Goal: Task Accomplishment & Management: Complete application form

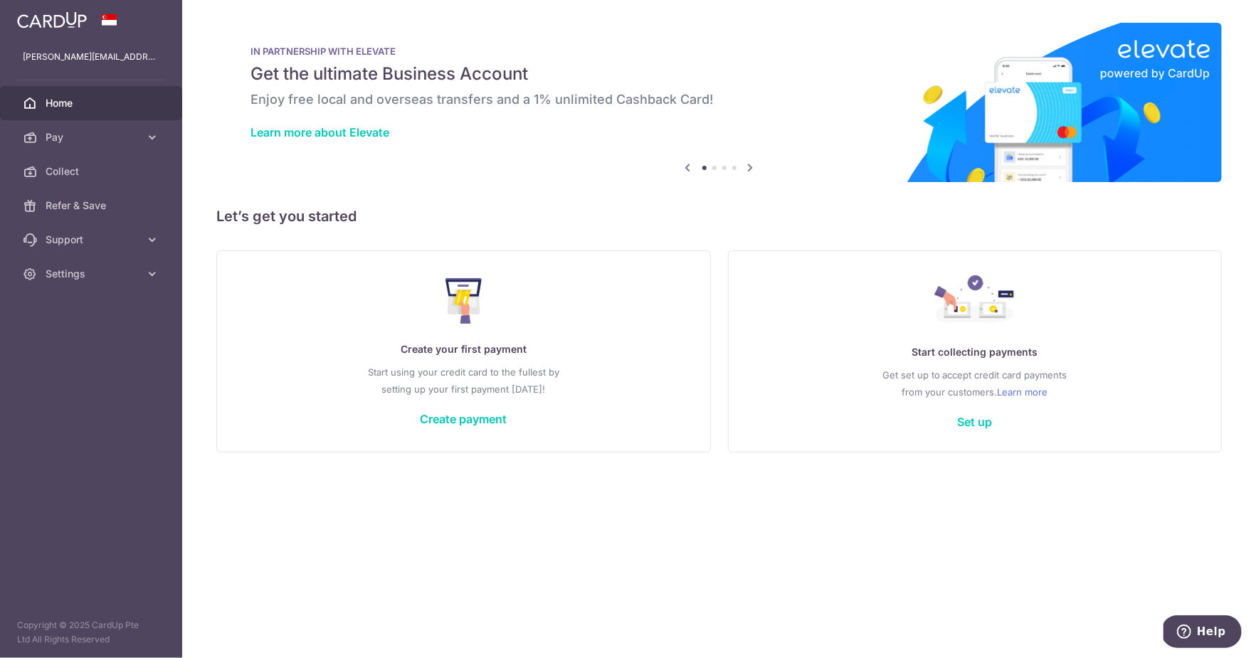
click at [749, 167] on icon at bounding box center [750, 168] width 17 height 18
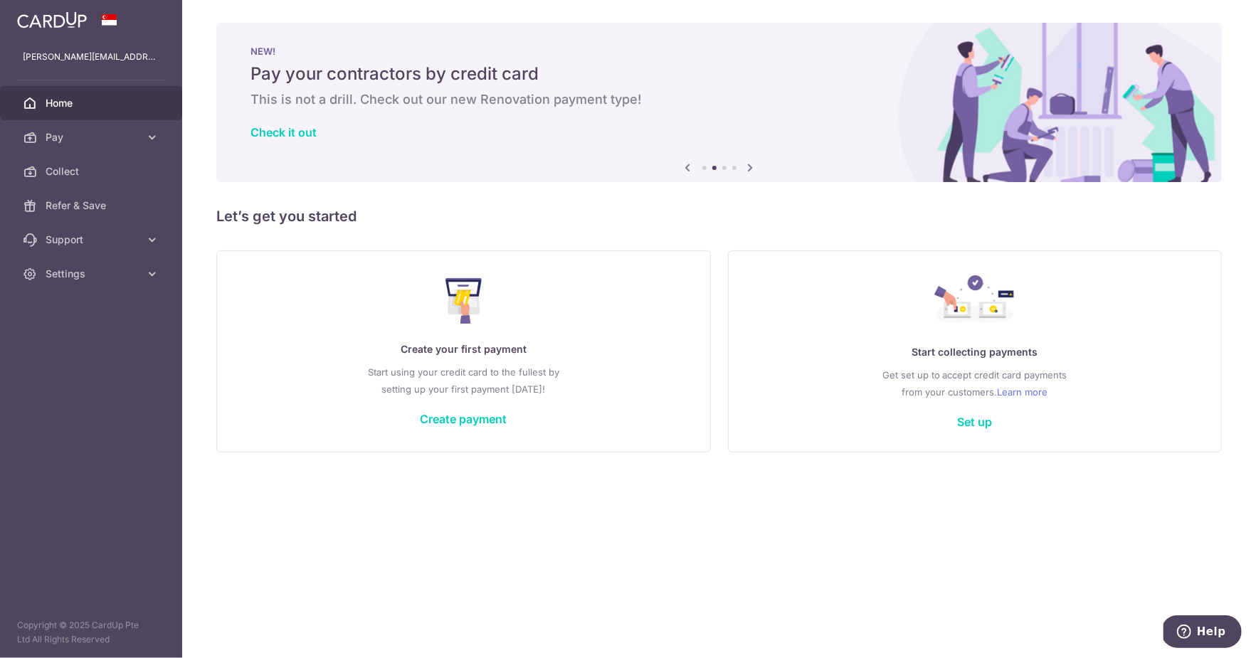
click at [749, 167] on icon at bounding box center [750, 168] width 17 height 18
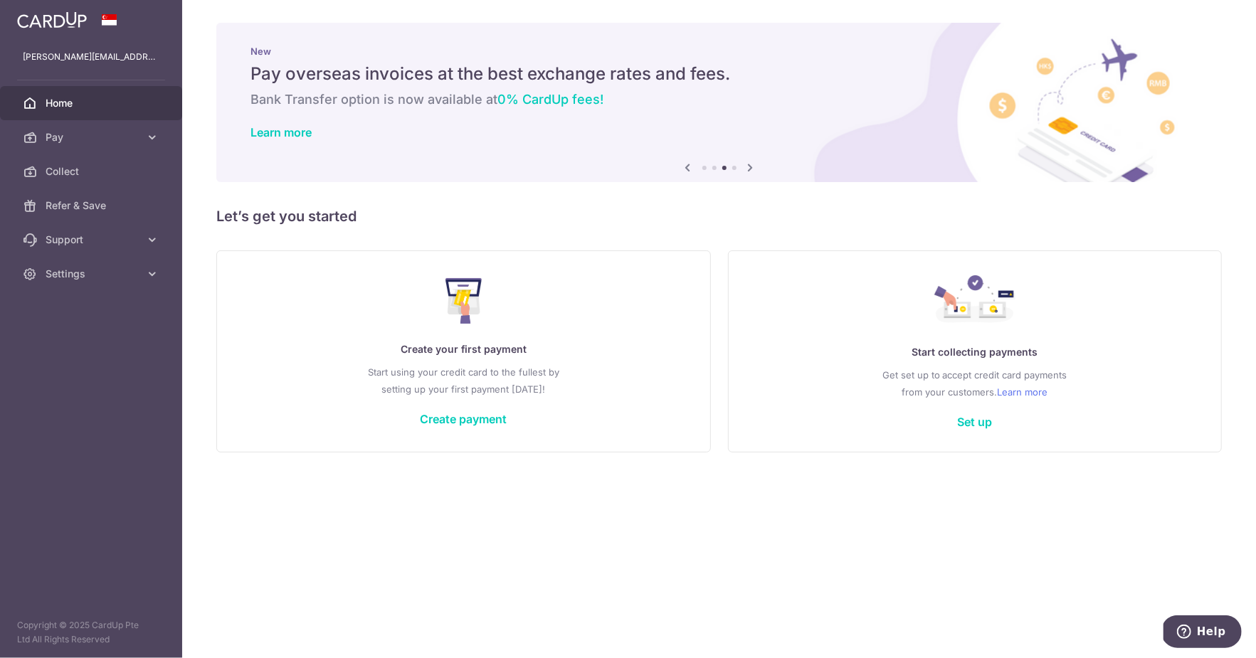
click at [749, 167] on icon at bounding box center [750, 168] width 17 height 18
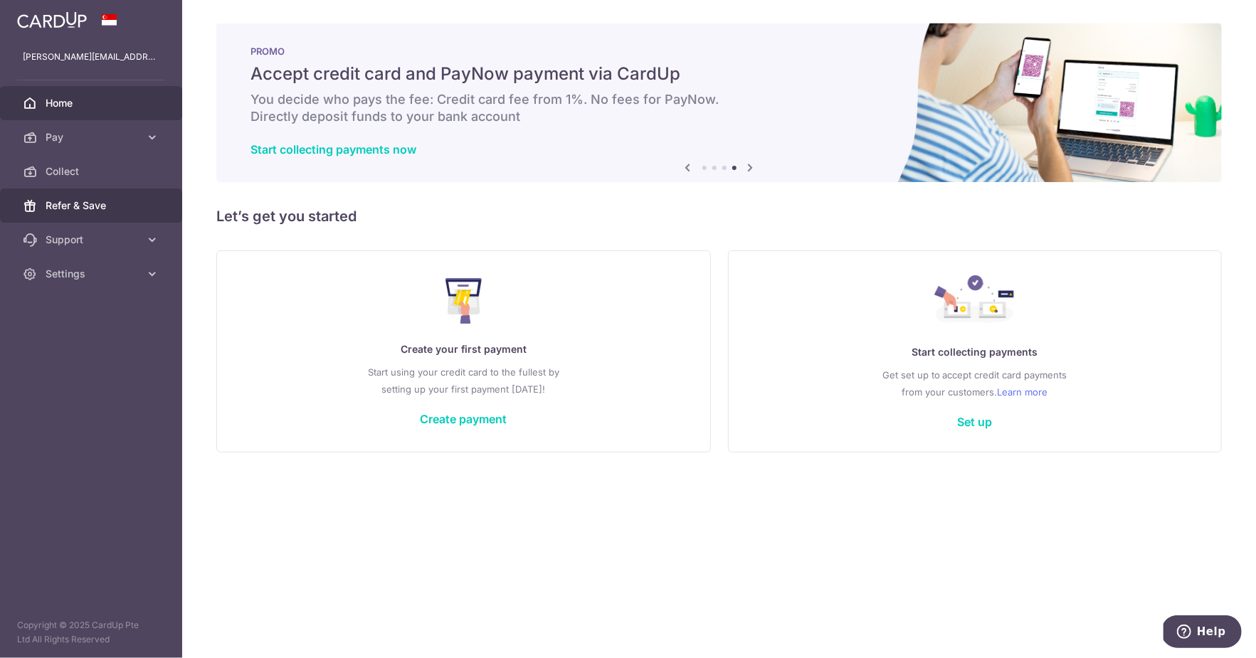
click at [109, 206] on span "Refer & Save" at bounding box center [93, 206] width 94 height 14
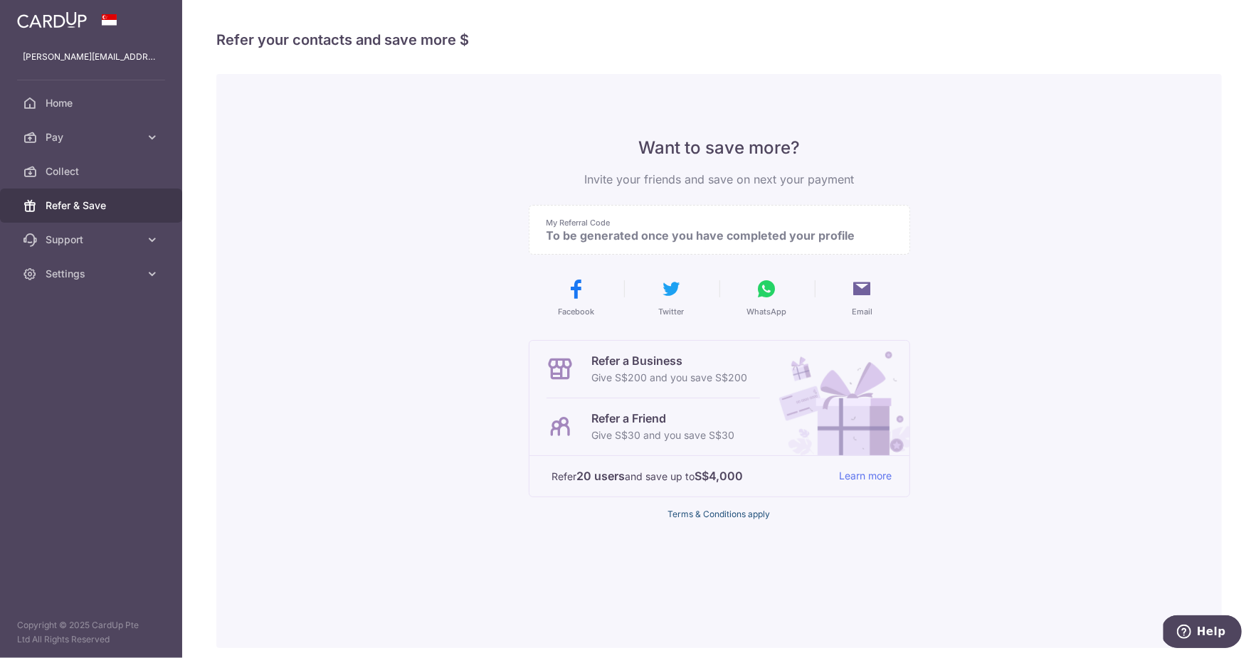
click at [717, 519] on link "Terms & Conditions apply" at bounding box center [719, 514] width 102 height 11
click at [107, 144] on span "Pay" at bounding box center [93, 137] width 94 height 14
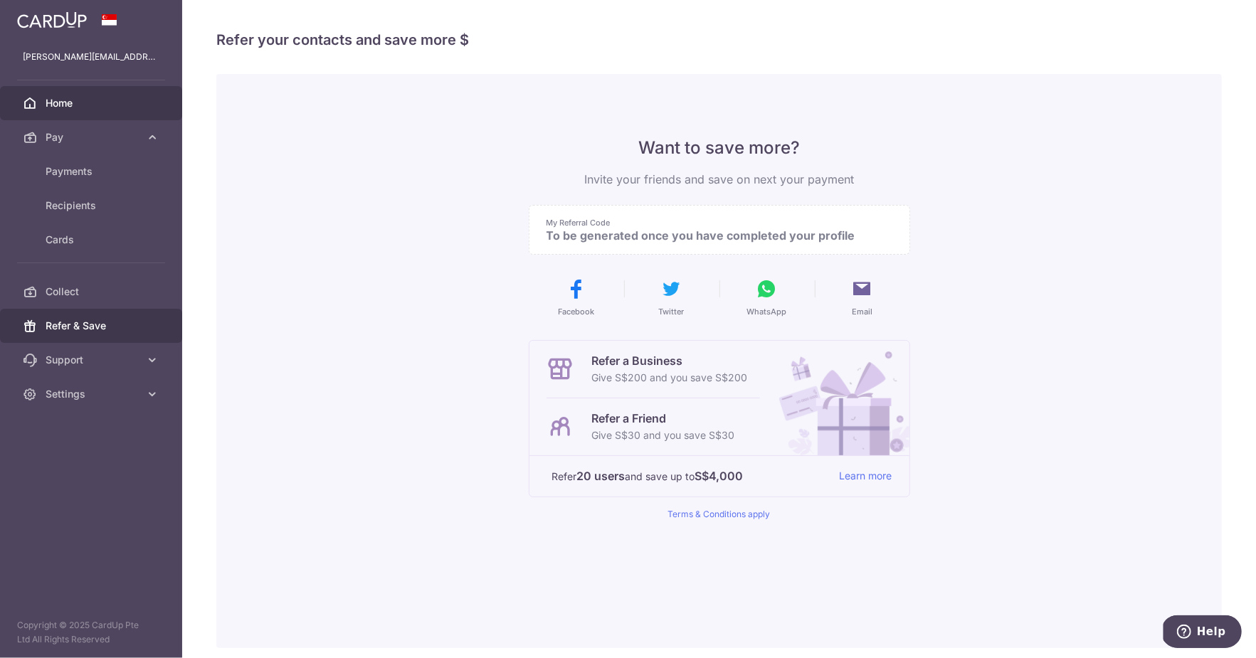
click at [106, 94] on link "Home" at bounding box center [91, 103] width 182 height 34
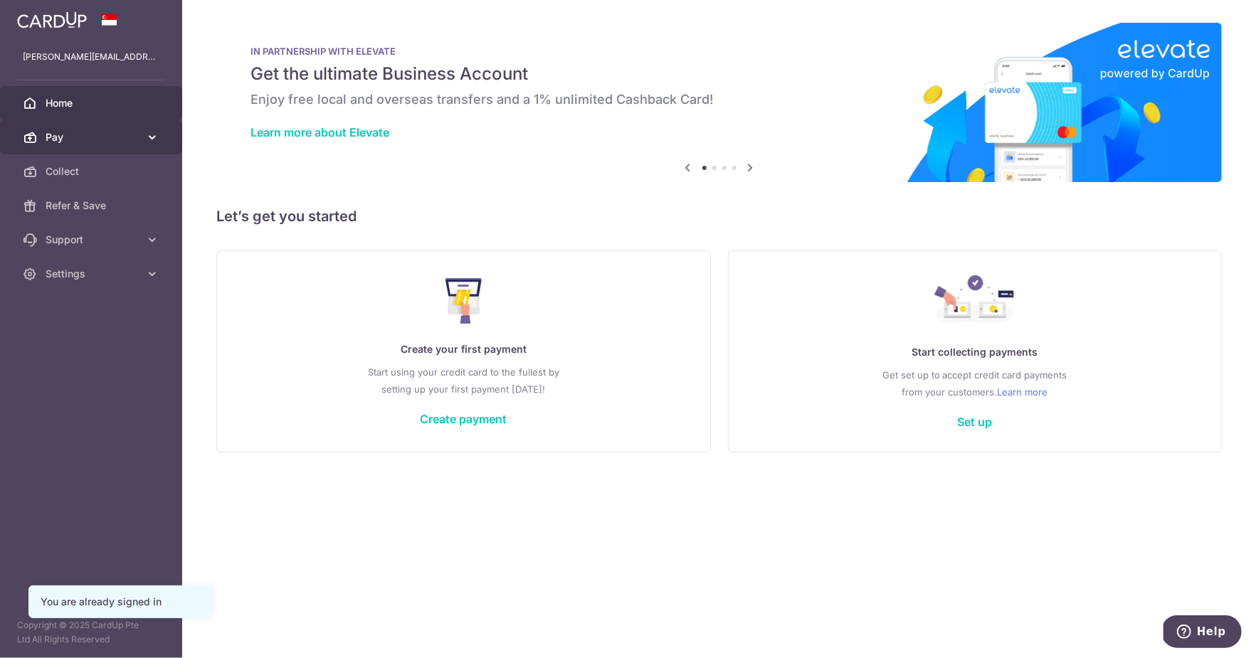
click at [117, 130] on span "Pay" at bounding box center [93, 137] width 94 height 14
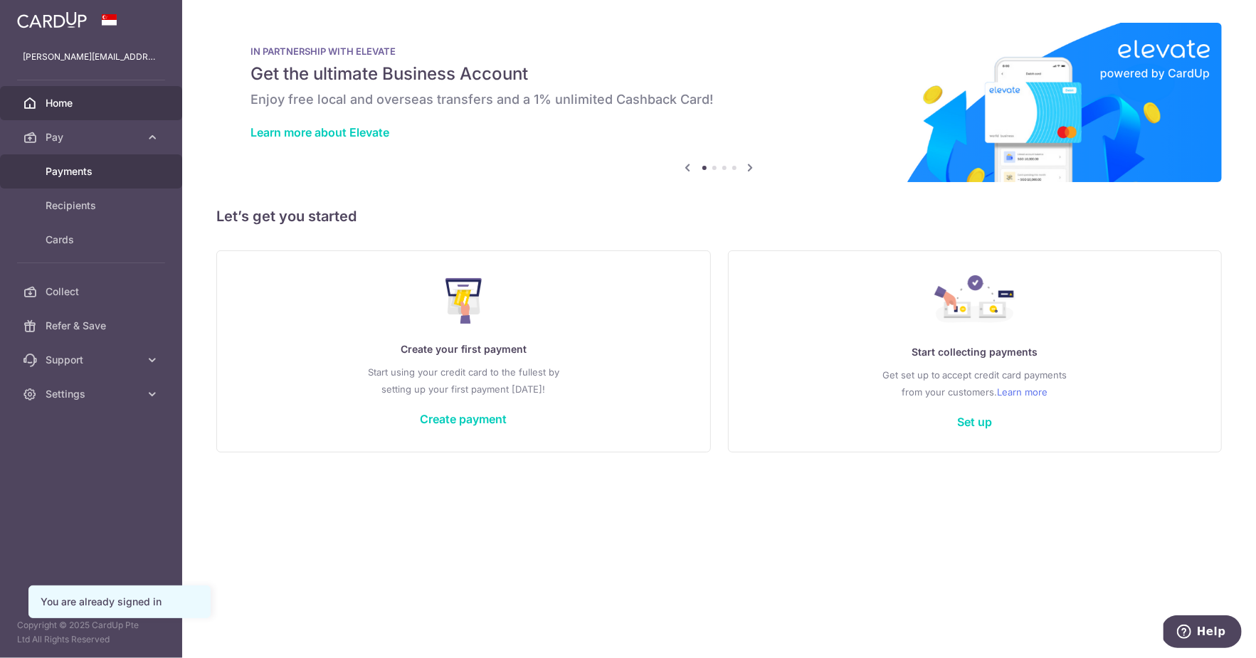
click at [109, 169] on span "Payments" at bounding box center [93, 171] width 94 height 14
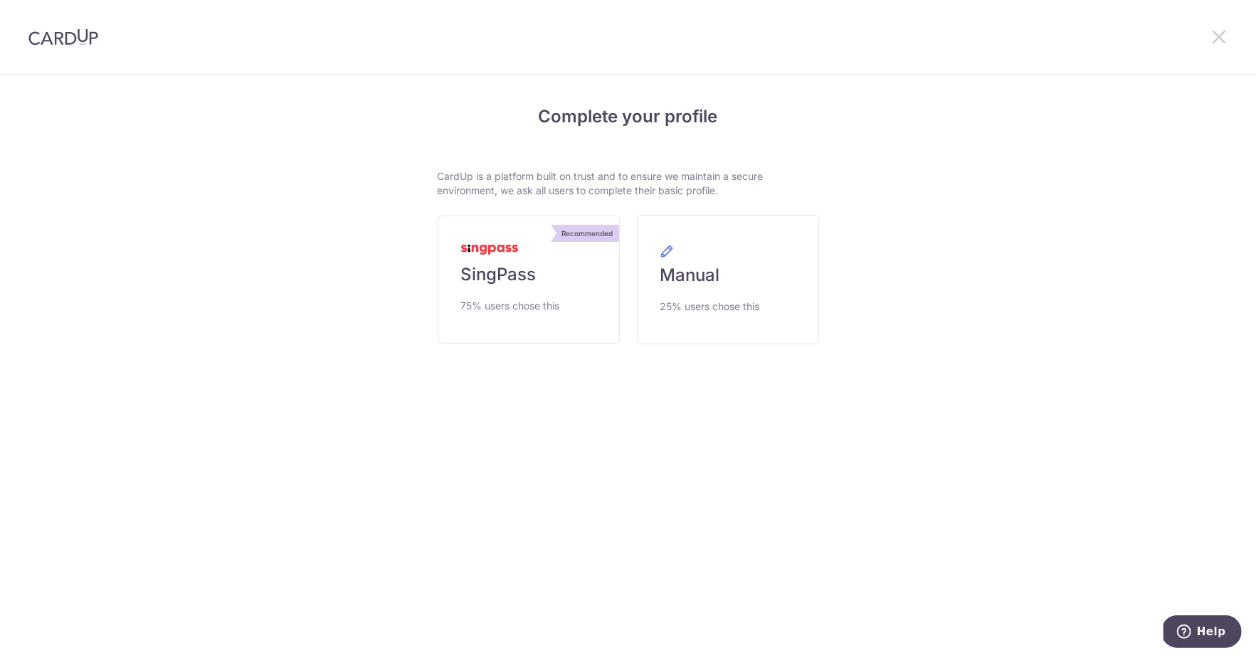
click at [1225, 37] on icon at bounding box center [1219, 37] width 17 height 18
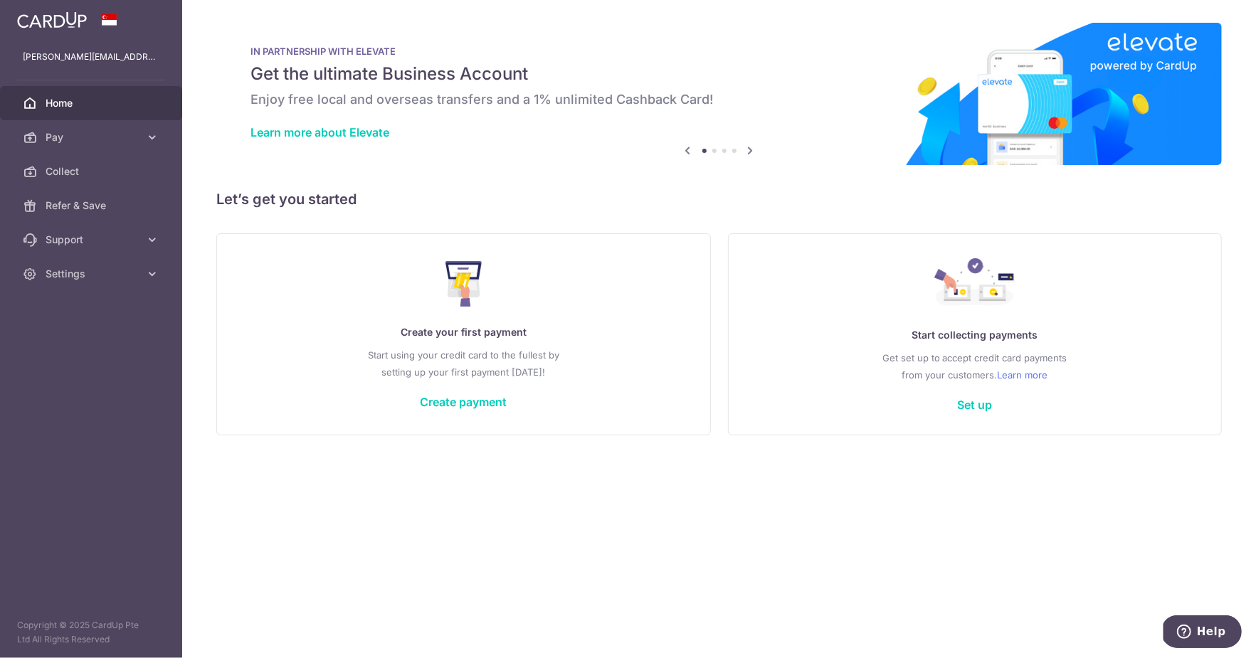
click at [63, 94] on link "Home" at bounding box center [91, 103] width 182 height 34
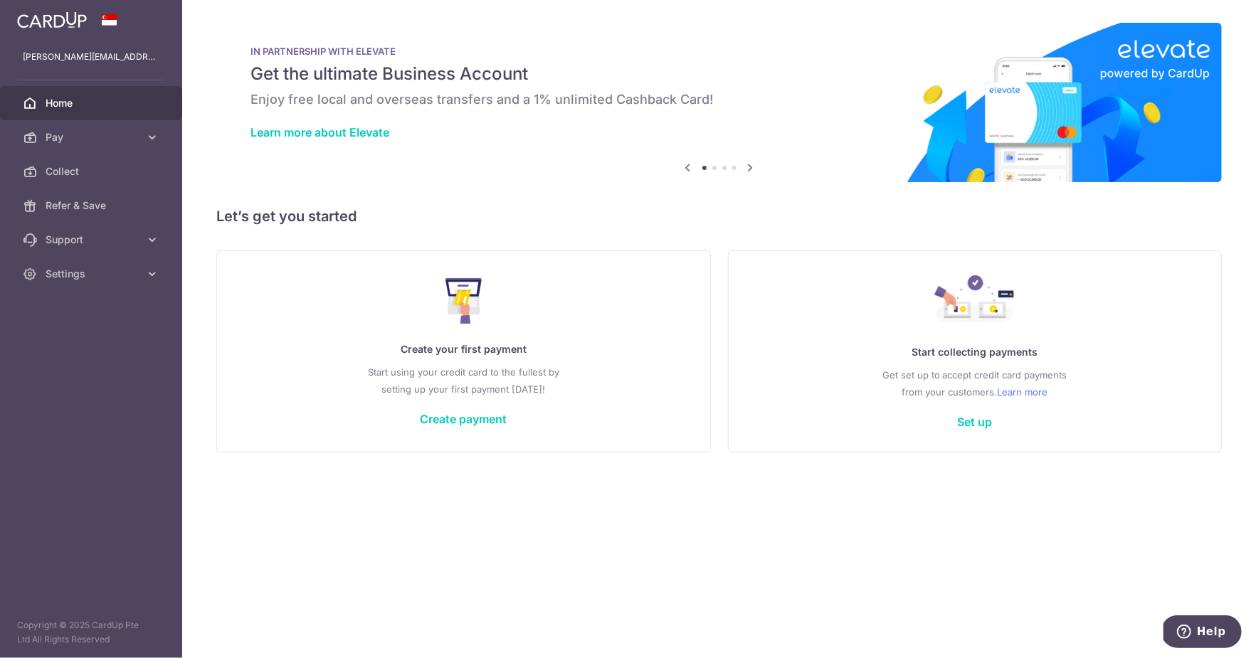
click at [749, 174] on icon at bounding box center [750, 168] width 17 height 18
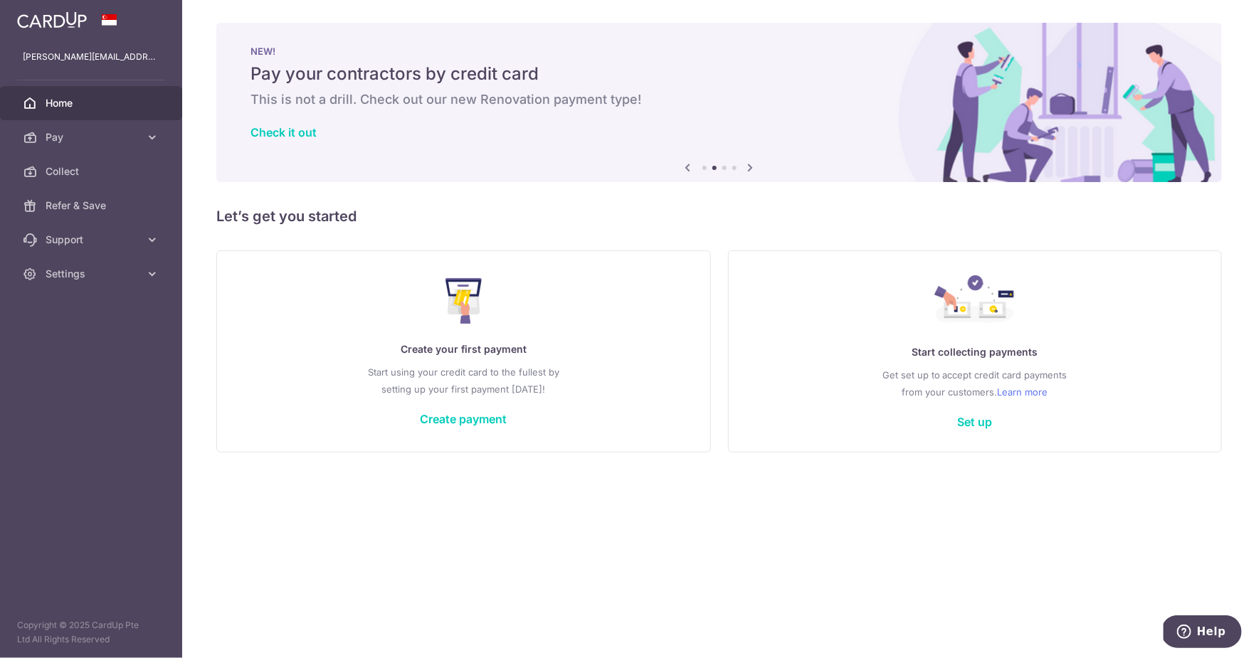
click at [752, 169] on icon at bounding box center [750, 168] width 17 height 18
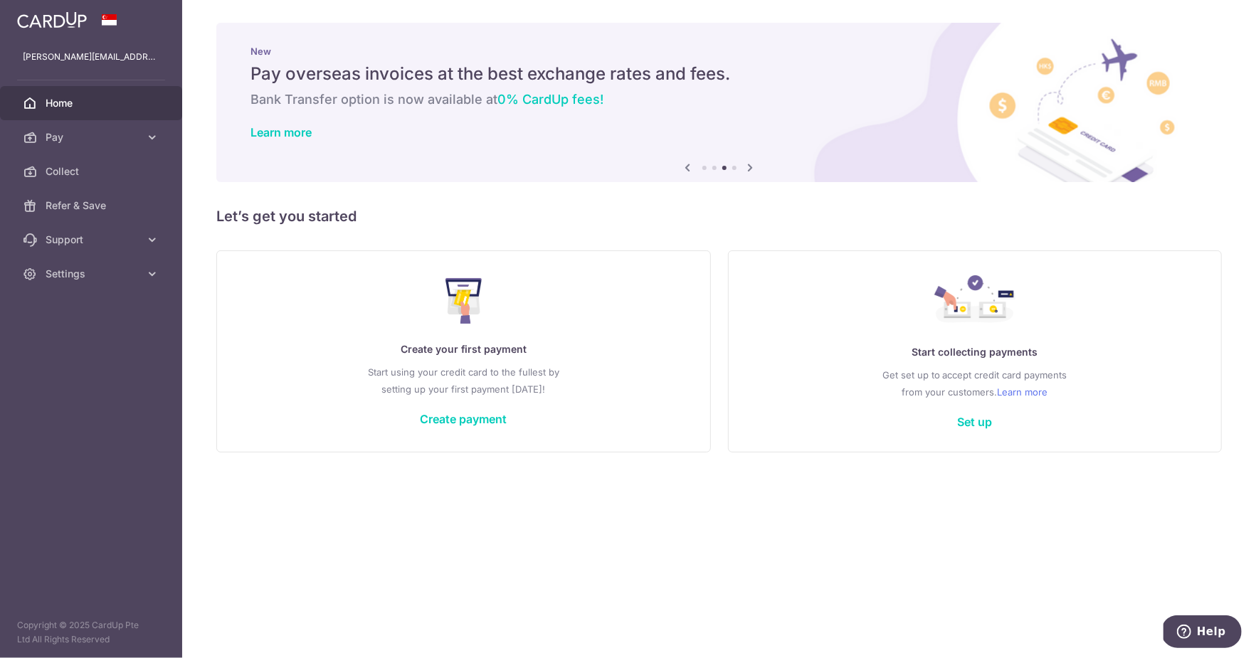
click at [752, 169] on icon at bounding box center [750, 168] width 17 height 18
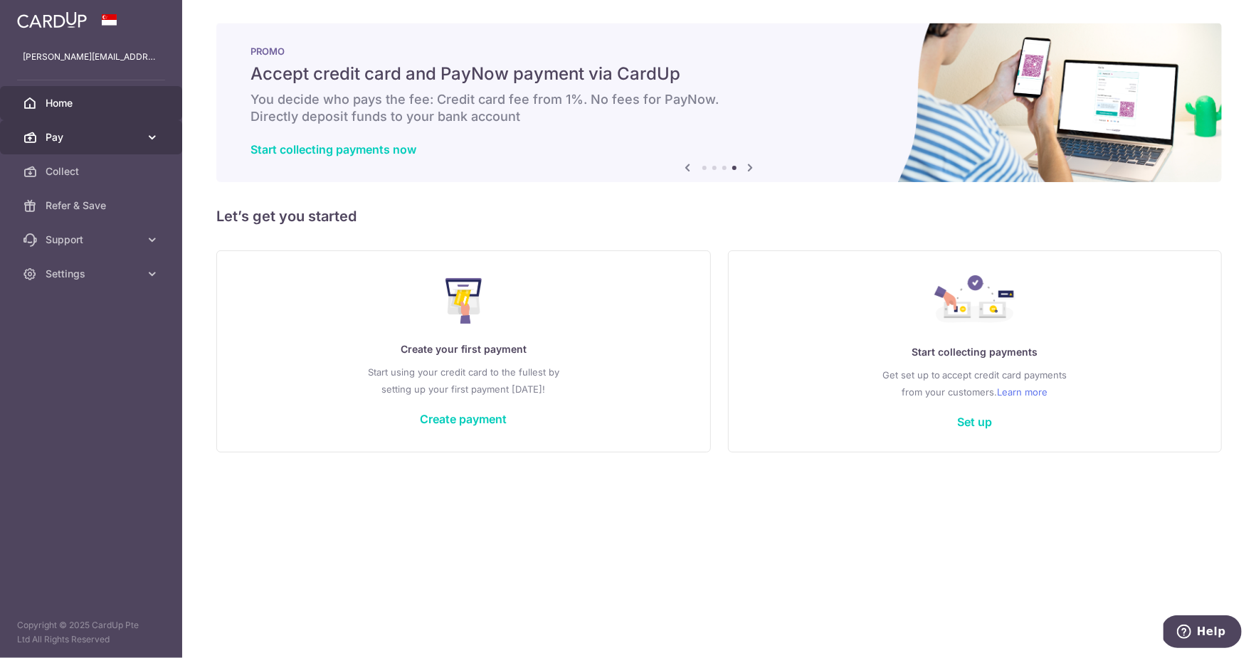
click at [103, 139] on span "Pay" at bounding box center [93, 137] width 94 height 14
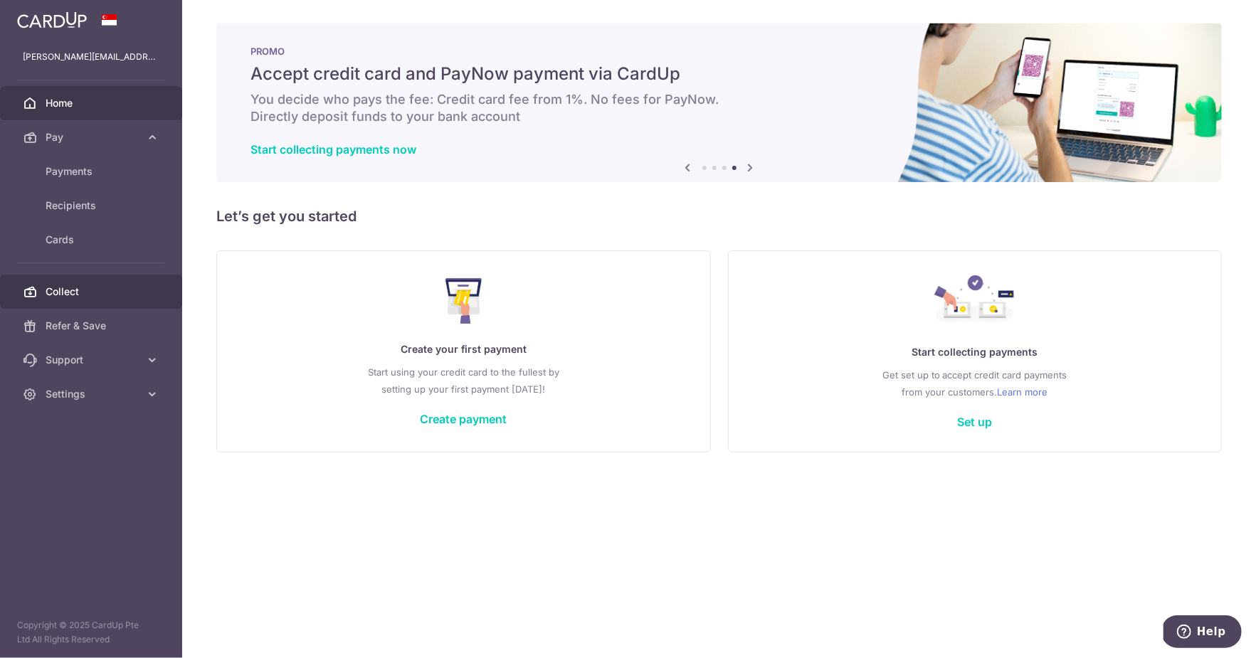
click at [81, 289] on span "Collect" at bounding box center [93, 292] width 94 height 14
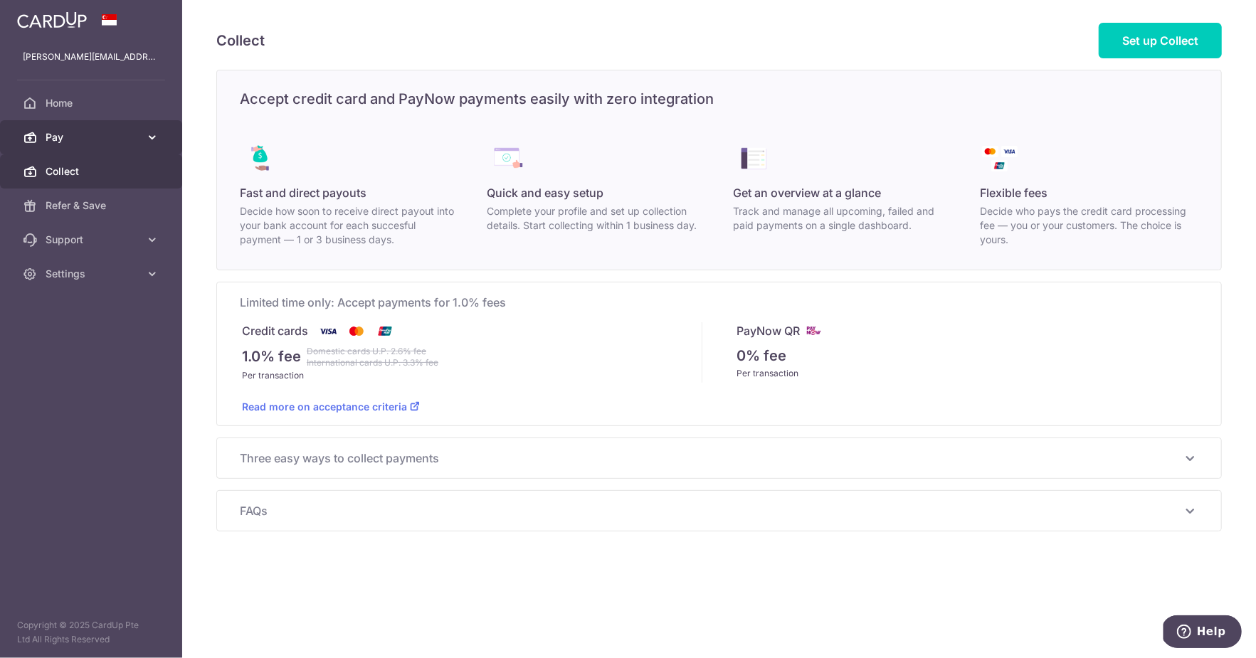
click at [103, 137] on span "Pay" at bounding box center [93, 137] width 94 height 14
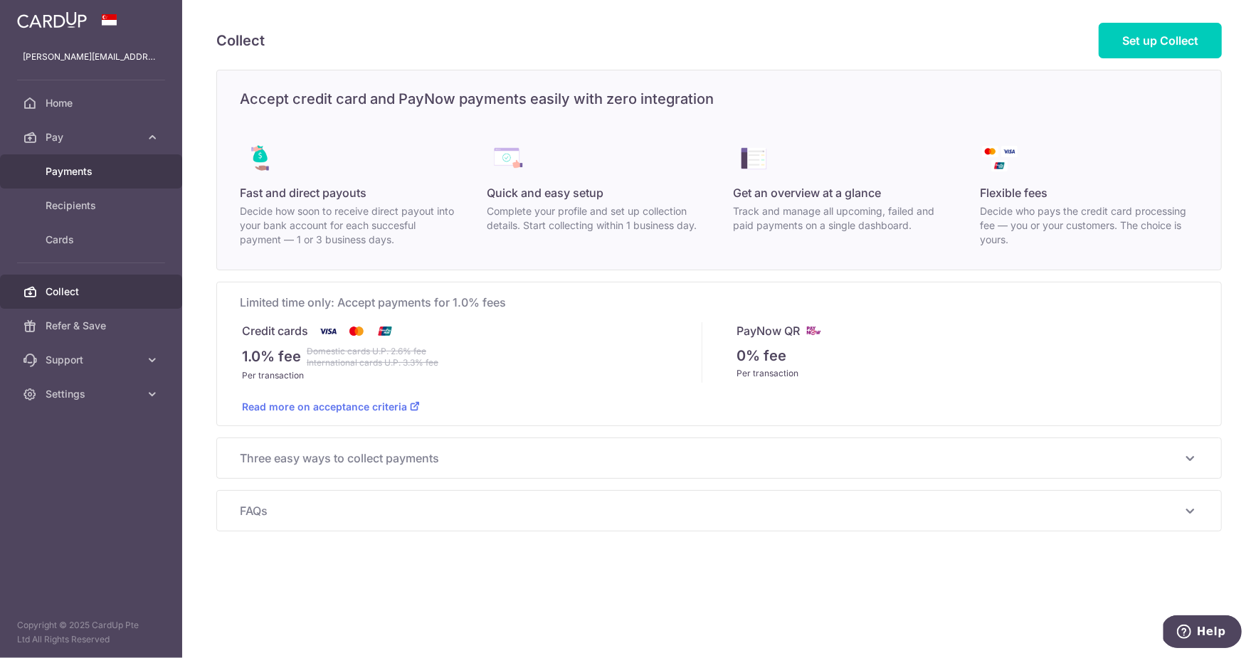
click at [65, 175] on span "Payments" at bounding box center [93, 171] width 94 height 14
click at [1091, 206] on p "Decide who pays the credit card processing fee — you or your customers. The cho…" at bounding box center [1089, 225] width 218 height 43
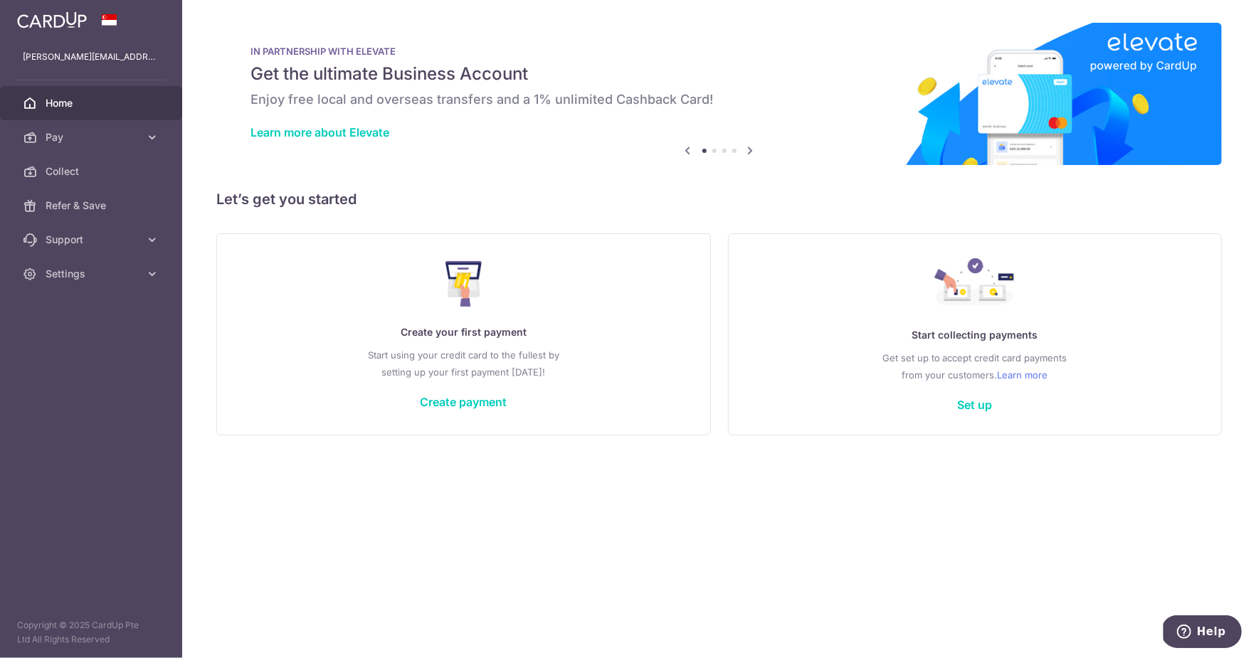
click at [750, 155] on icon at bounding box center [750, 151] width 17 height 18
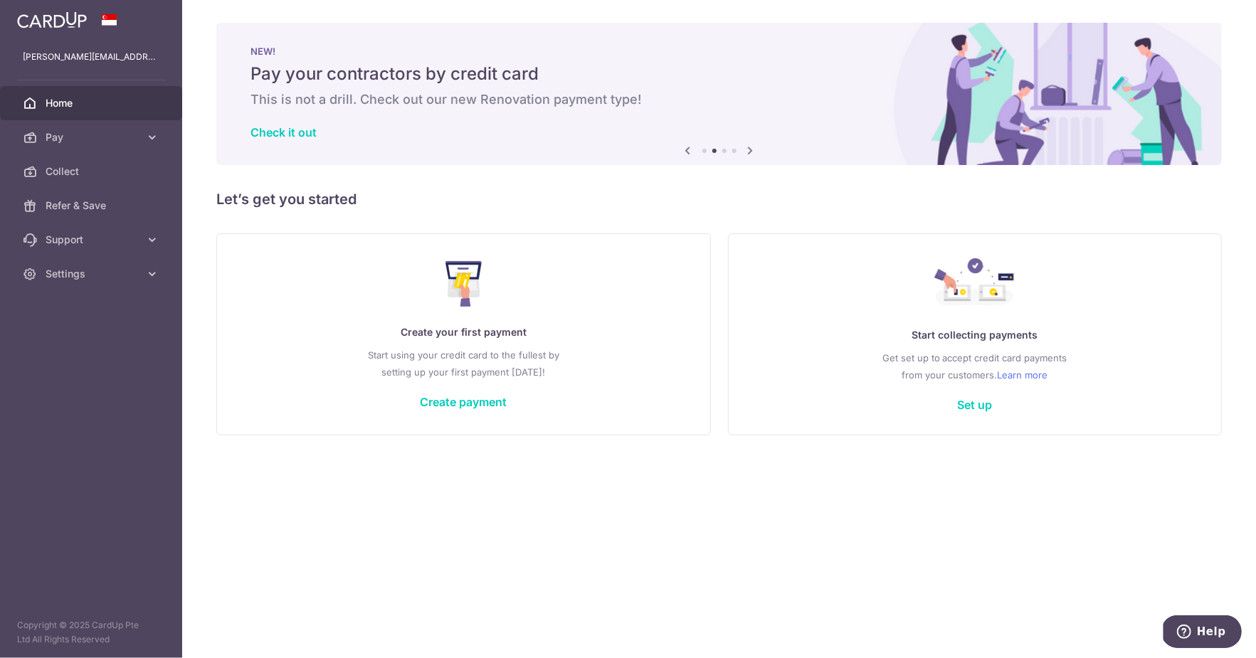
click at [750, 155] on icon at bounding box center [750, 151] width 17 height 18
click at [752, 152] on icon at bounding box center [750, 151] width 17 height 18
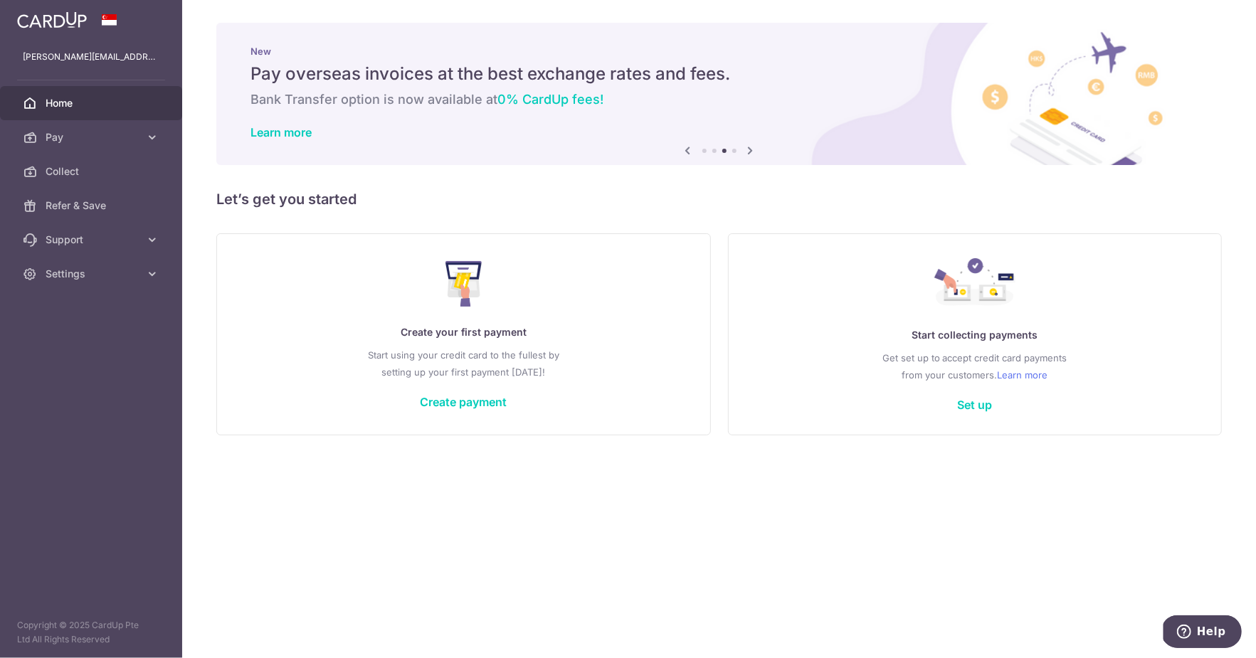
click at [752, 152] on icon at bounding box center [750, 151] width 17 height 18
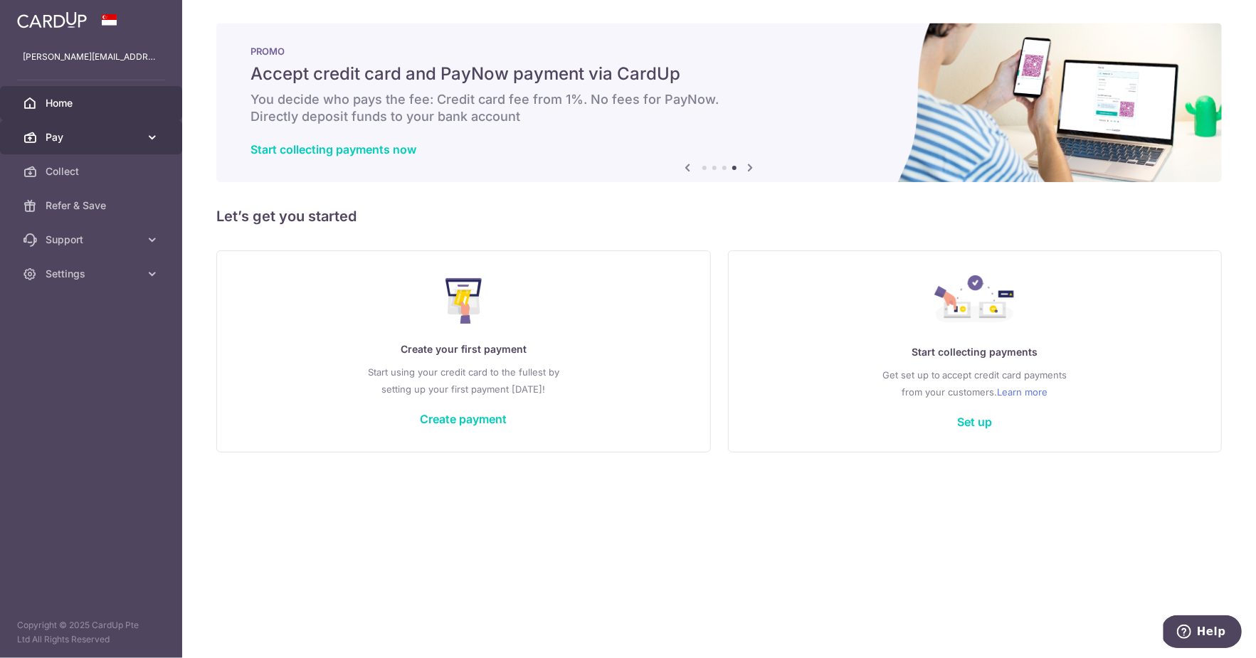
click at [87, 128] on link "Pay" at bounding box center [91, 137] width 182 height 34
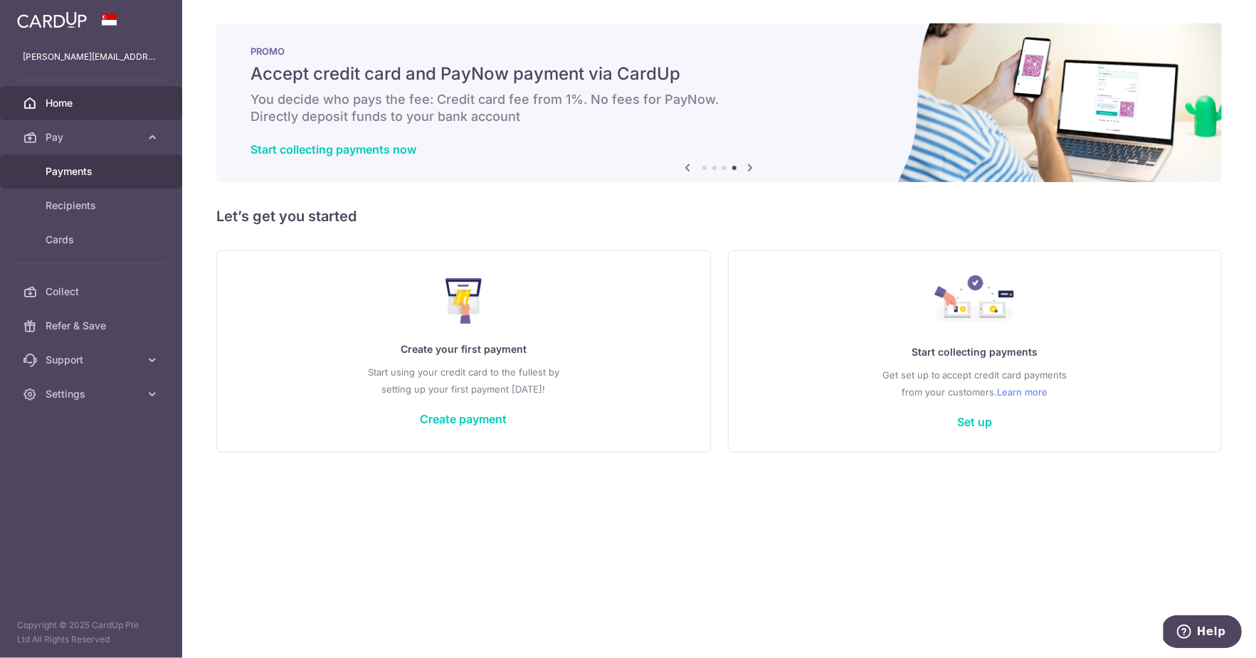
click at [72, 172] on span "Payments" at bounding box center [93, 171] width 94 height 14
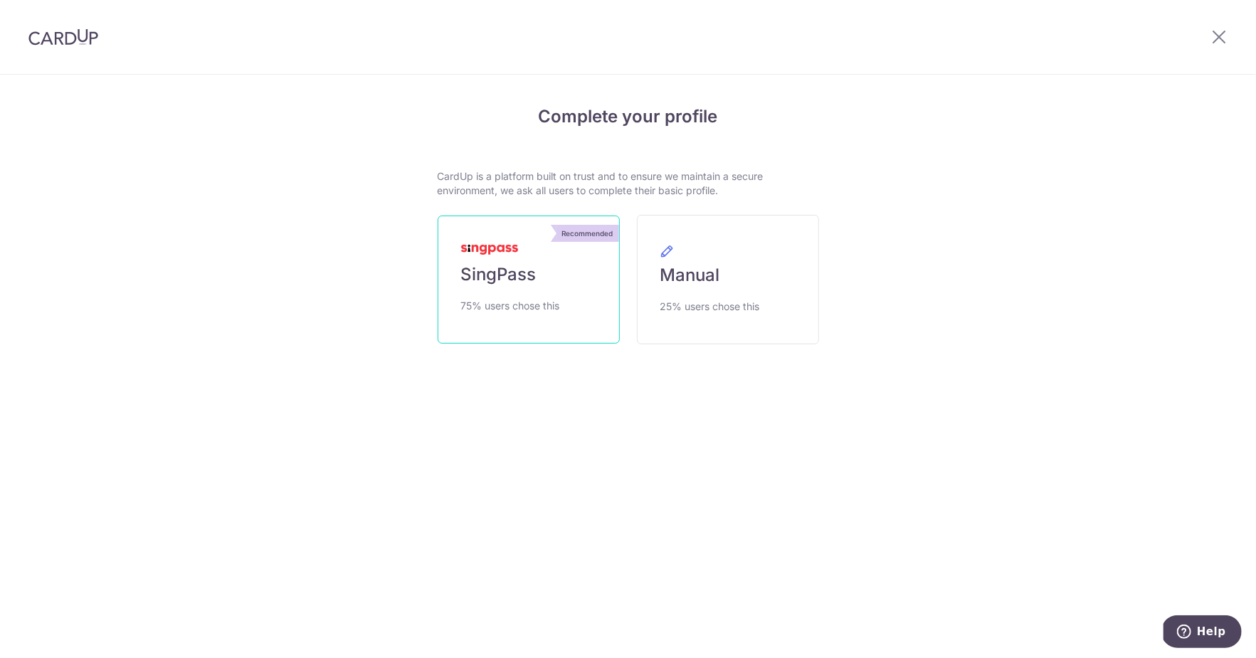
click at [525, 305] on span "75% users chose this" at bounding box center [510, 305] width 99 height 17
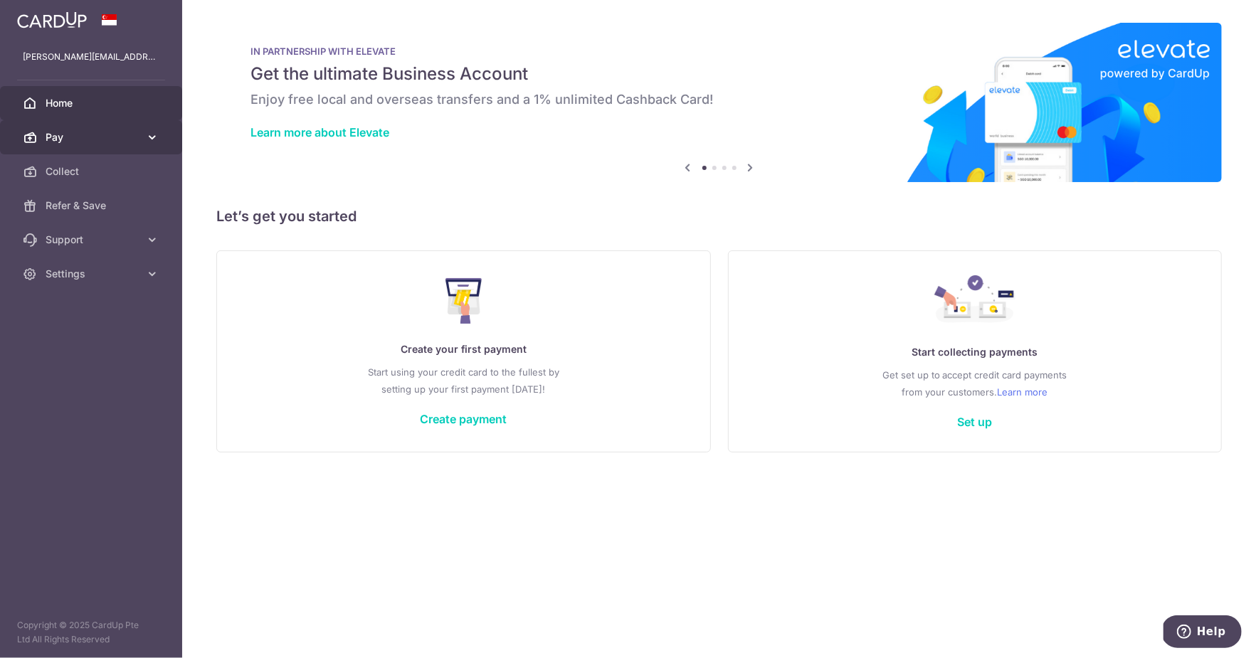
click at [117, 137] on span "Pay" at bounding box center [93, 137] width 94 height 14
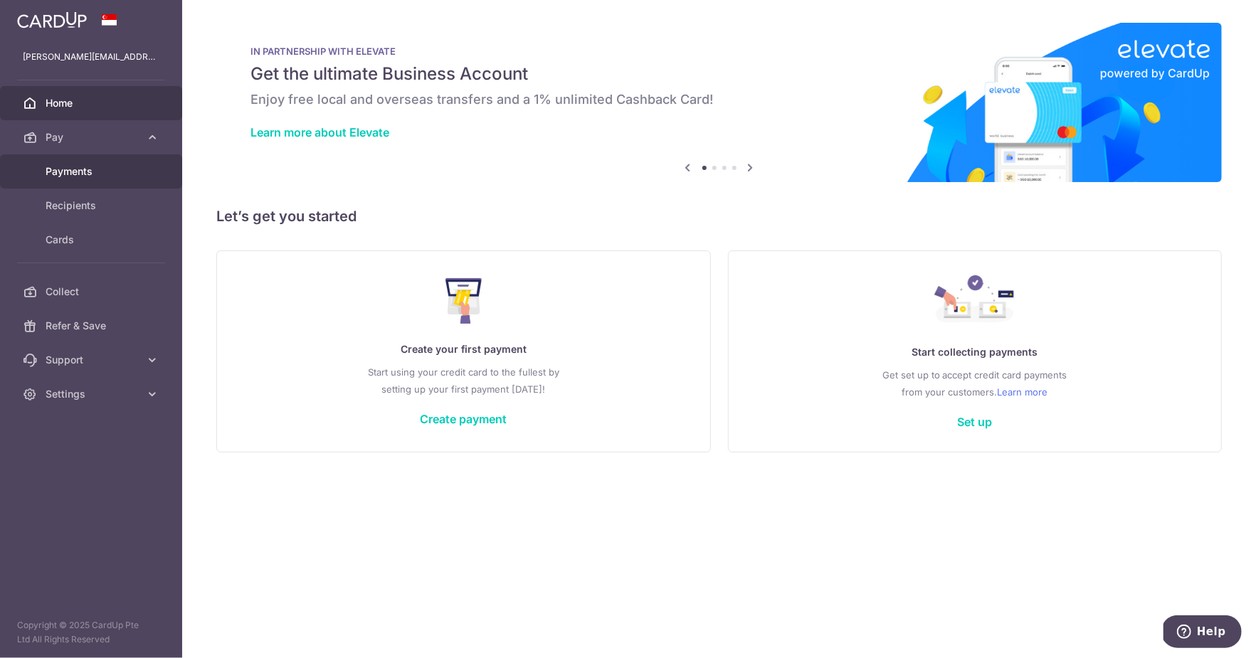
click at [98, 172] on span "Payments" at bounding box center [93, 171] width 94 height 14
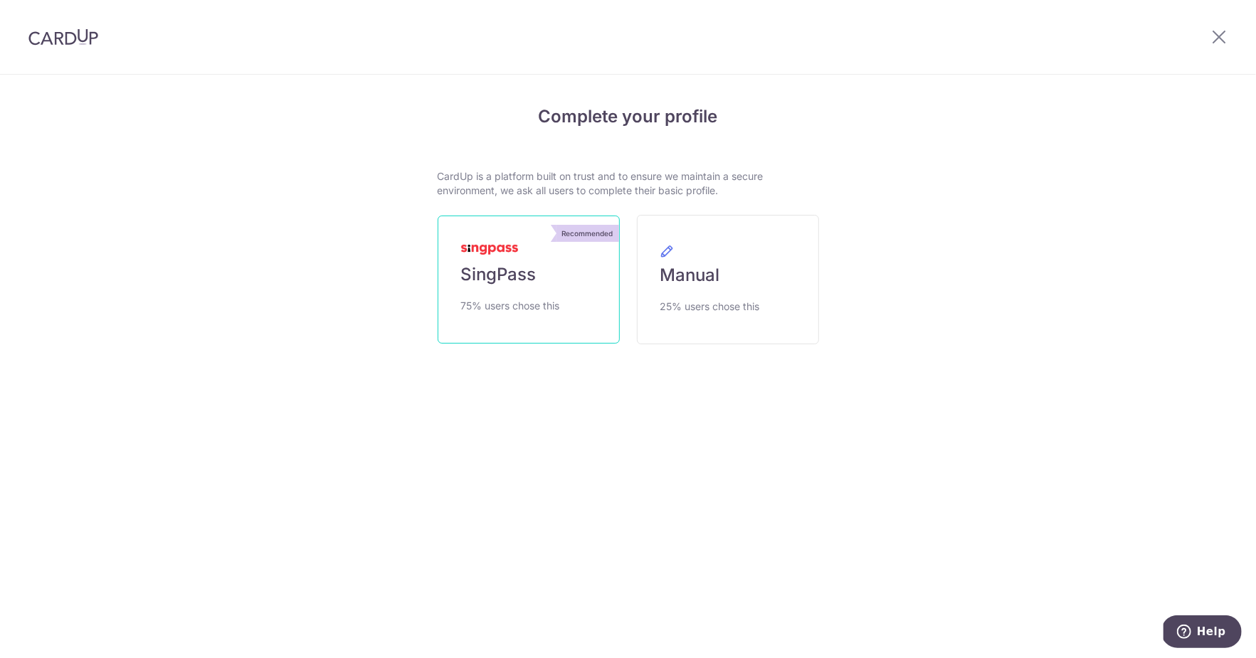
click at [504, 294] on link "Recommended SingPass 75% users chose this" at bounding box center [529, 280] width 182 height 128
click at [513, 277] on span "SingPass" at bounding box center [498, 274] width 75 height 23
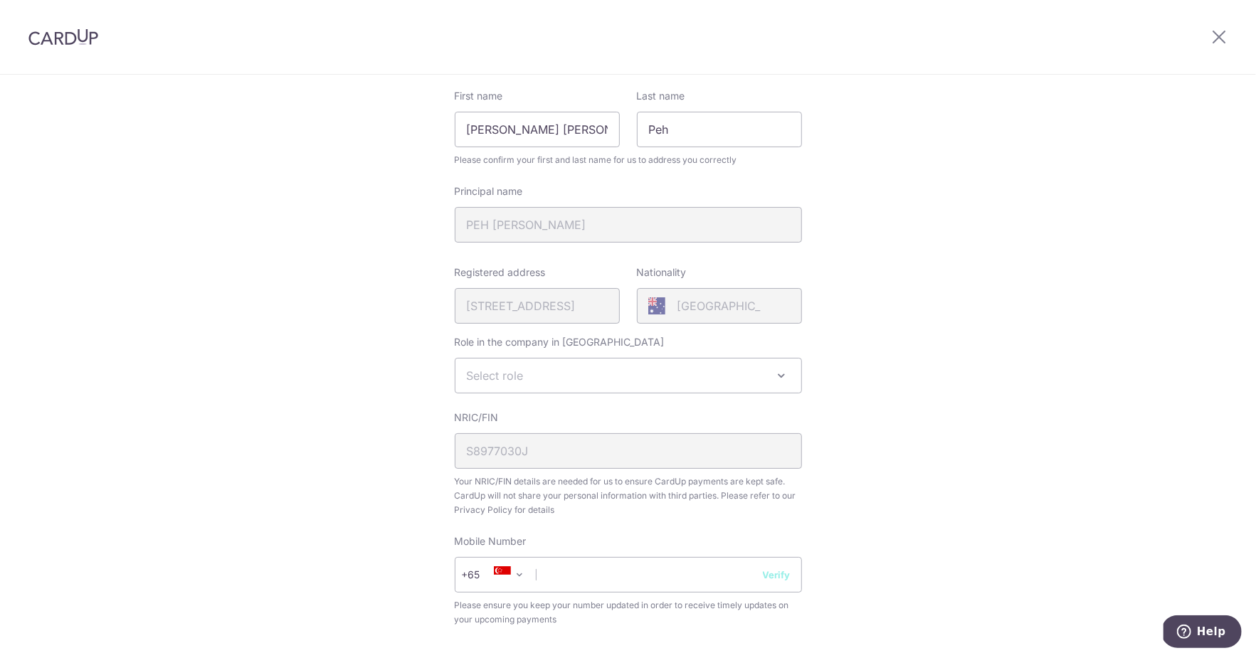
scroll to position [169, 0]
click at [755, 363] on span "Select role" at bounding box center [628, 374] width 346 height 34
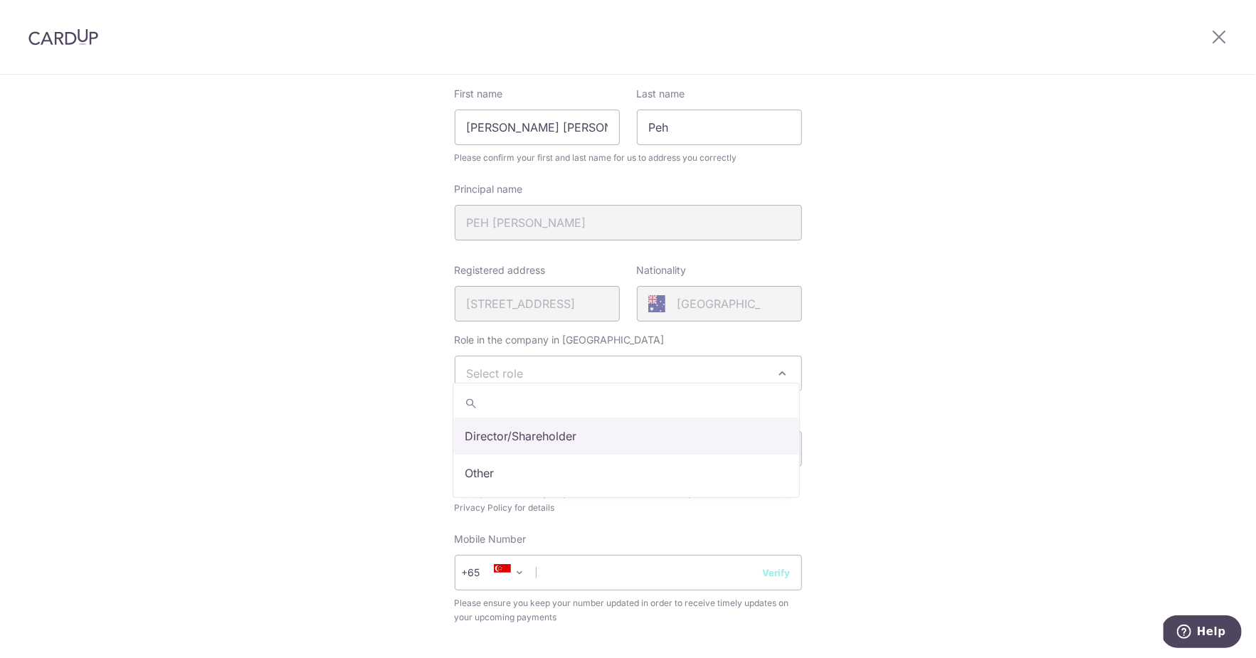
select select "director"
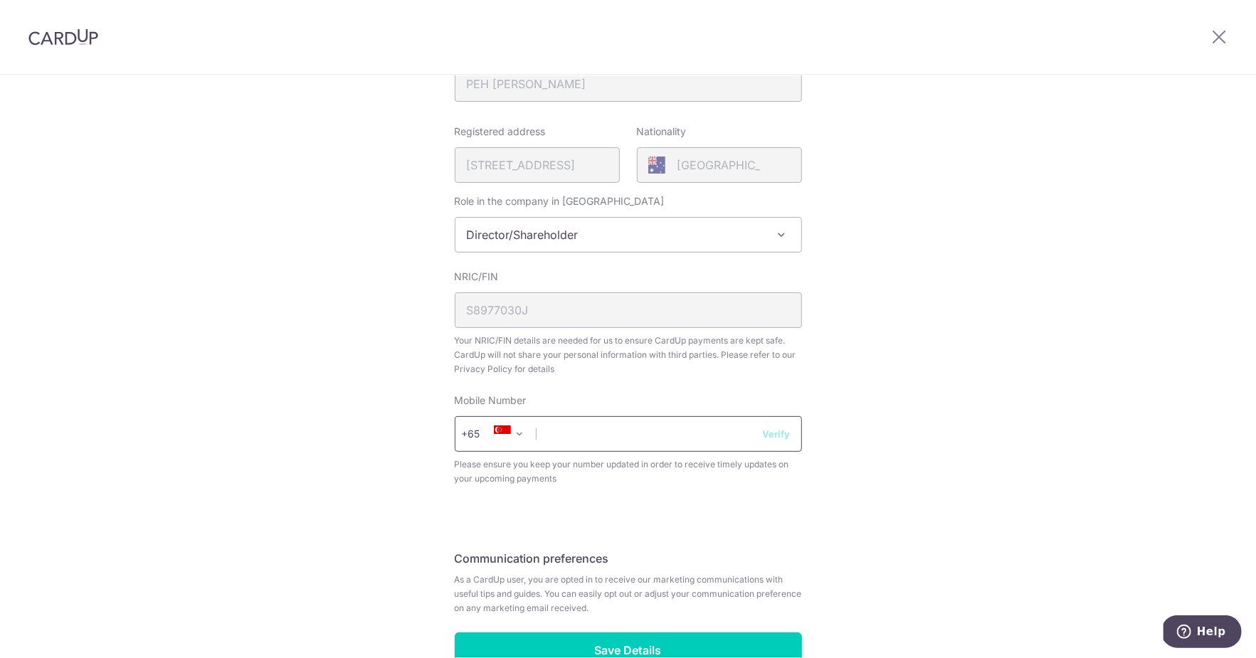
scroll to position [308, 0]
type input "88720189"
click at [780, 426] on button "Verify" at bounding box center [777, 433] width 28 height 14
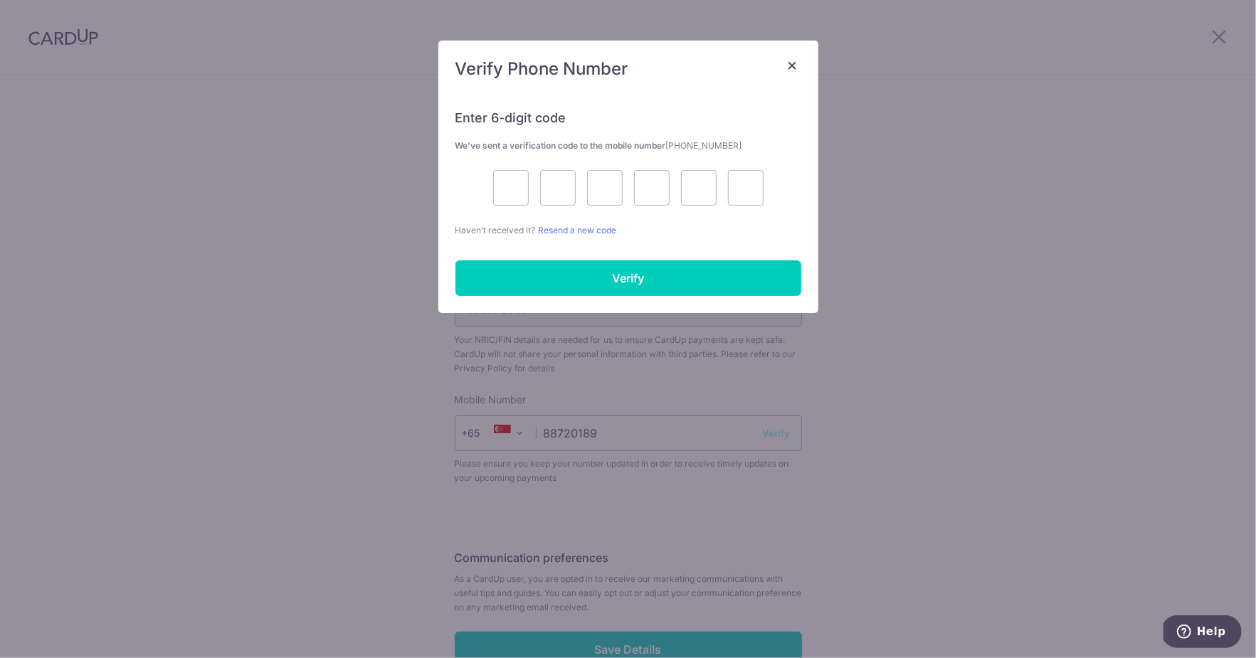
click at [528, 200] on div at bounding box center [628, 188] width 346 height 36
click at [517, 192] on input "text" at bounding box center [511, 188] width 36 height 36
type input "8"
type input "2"
type input "8"
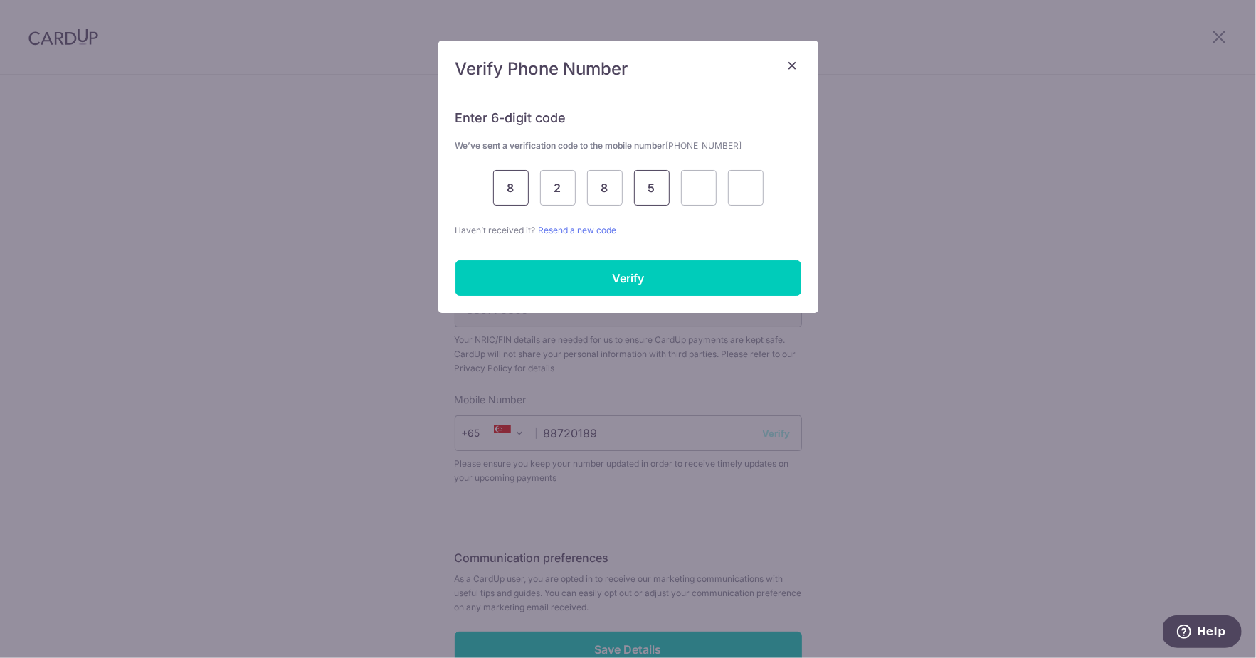
type input "5"
click at [607, 184] on input "8" at bounding box center [605, 188] width 36 height 36
drag, startPoint x: 595, startPoint y: 189, endPoint x: 766, endPoint y: 191, distance: 171.5
click at [766, 191] on div "8 2 8 5 5" at bounding box center [628, 188] width 346 height 36
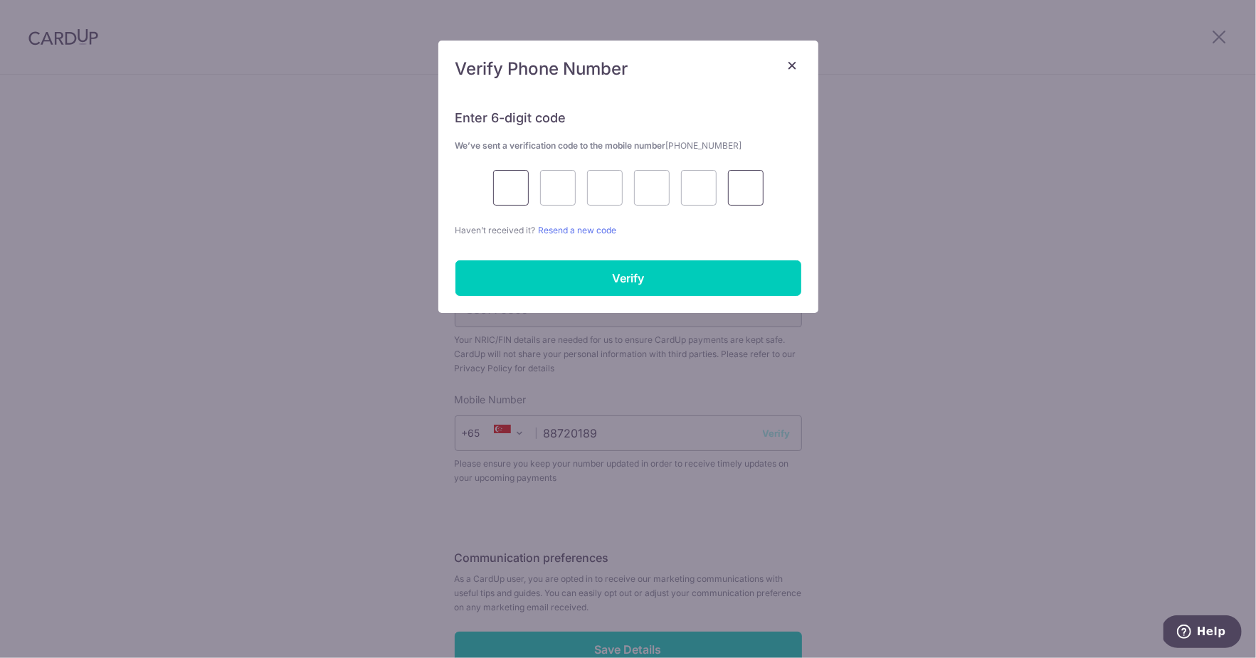
type input "8"
type input "2"
type input "8"
type input "3"
type input "8"
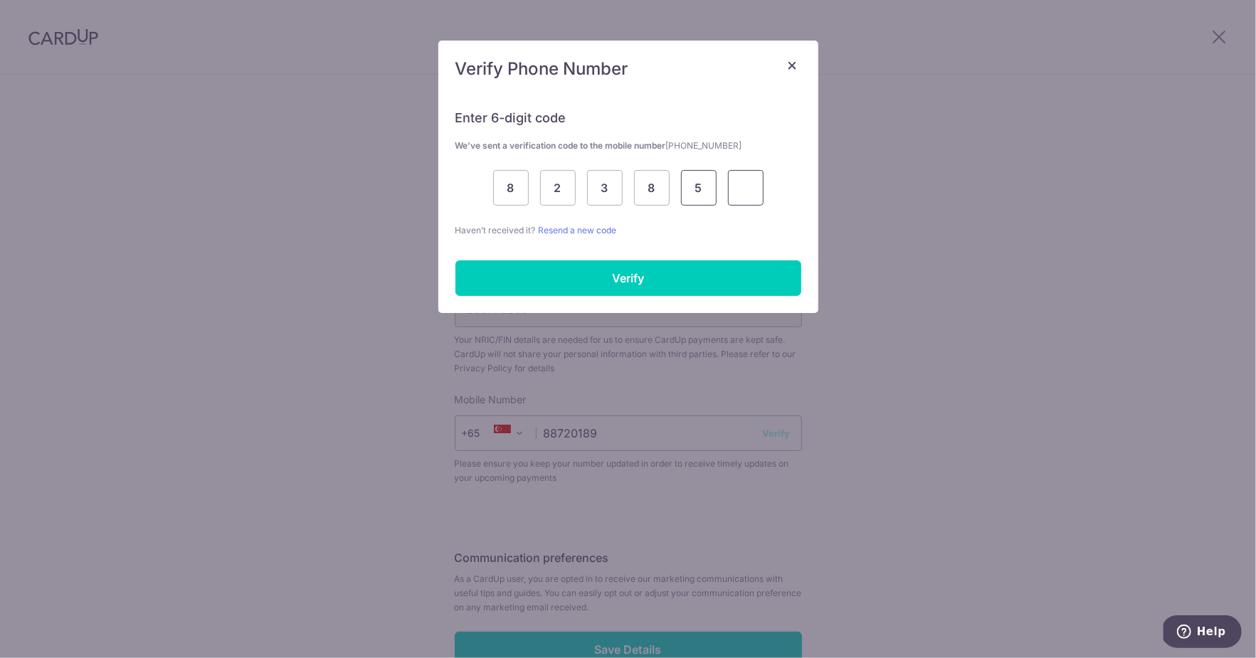
type input "5"
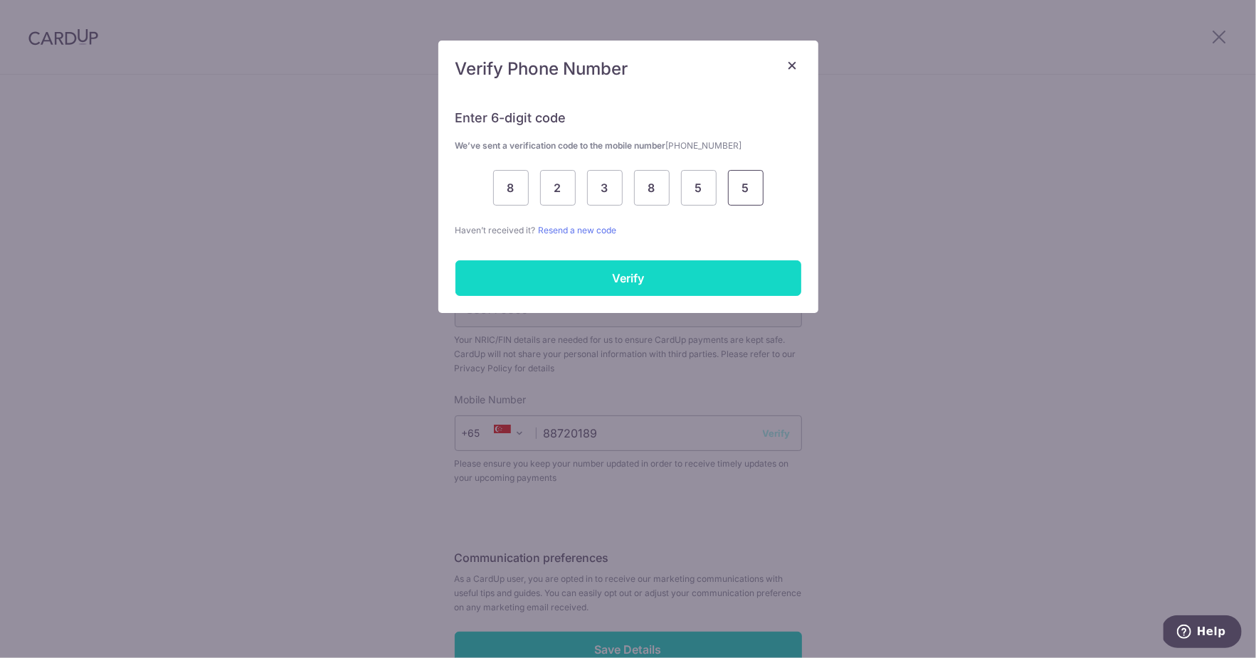
type input "5"
click at [710, 266] on input "Verify" at bounding box center [628, 278] width 346 height 36
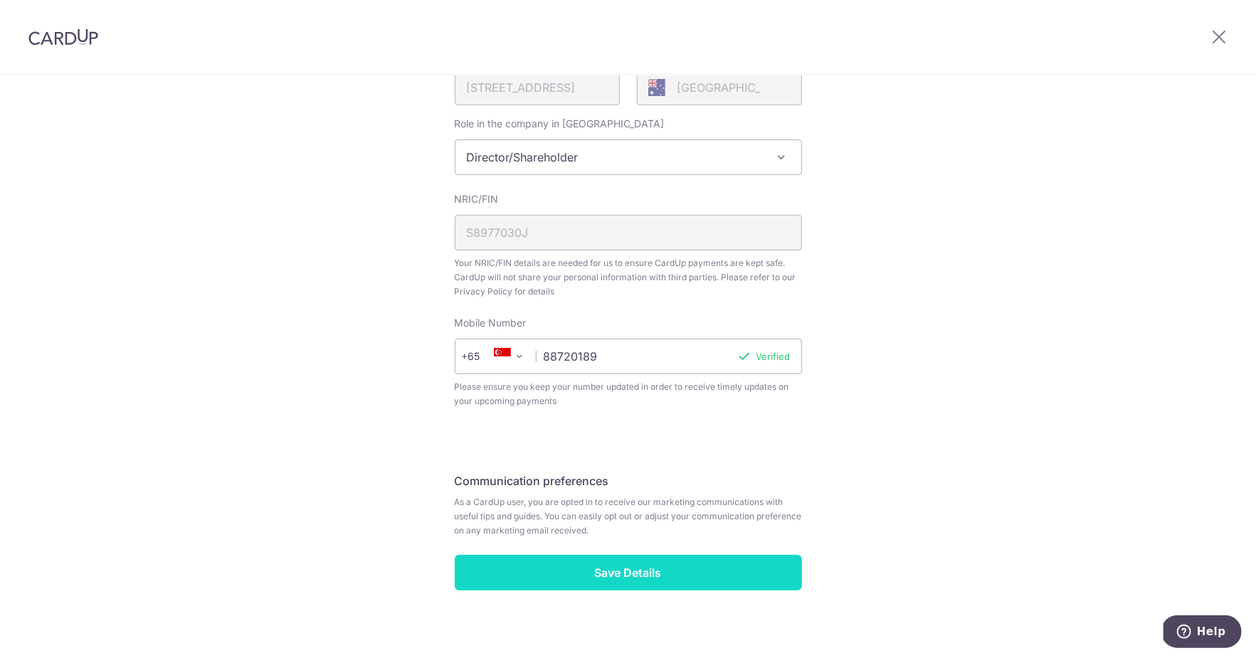
scroll to position [384, 0]
click at [615, 558] on input "Save Details" at bounding box center [628, 574] width 347 height 36
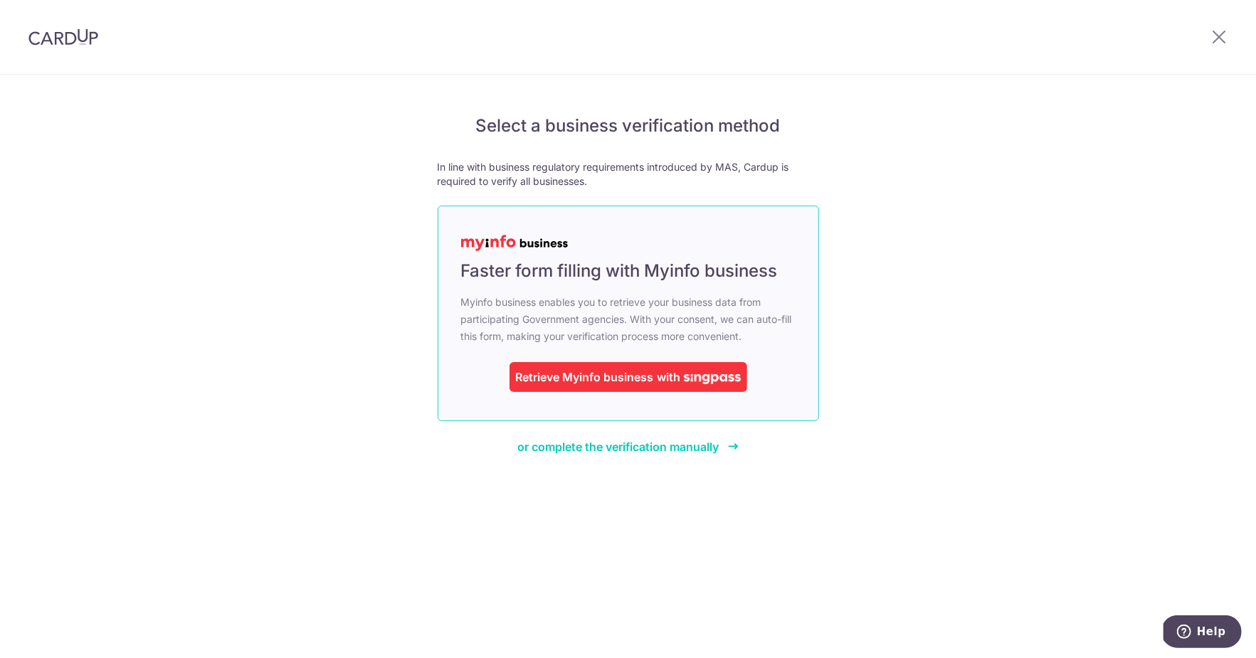
click at [675, 384] on span "with" at bounding box center [669, 377] width 23 height 14
click at [605, 454] on span "or complete the verification manually" at bounding box center [617, 447] width 201 height 14
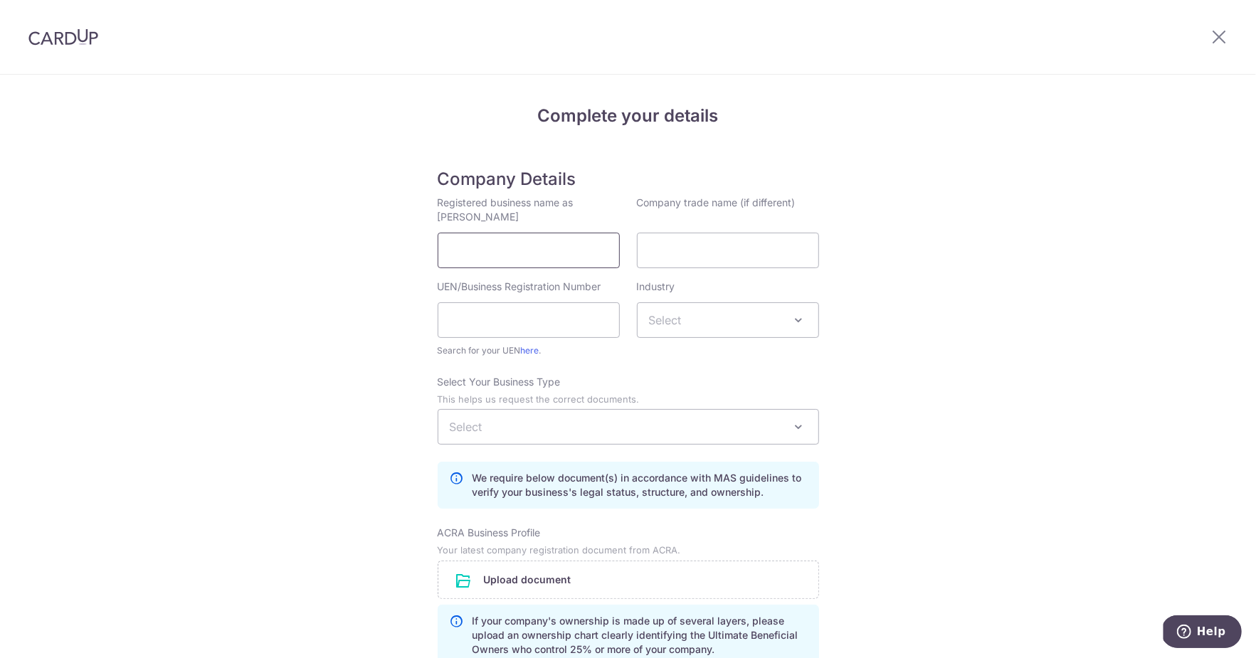
click at [565, 252] on input "Registered business name as [PERSON_NAME]" at bounding box center [529, 251] width 182 height 36
